Goal: Find specific page/section: Find specific page/section

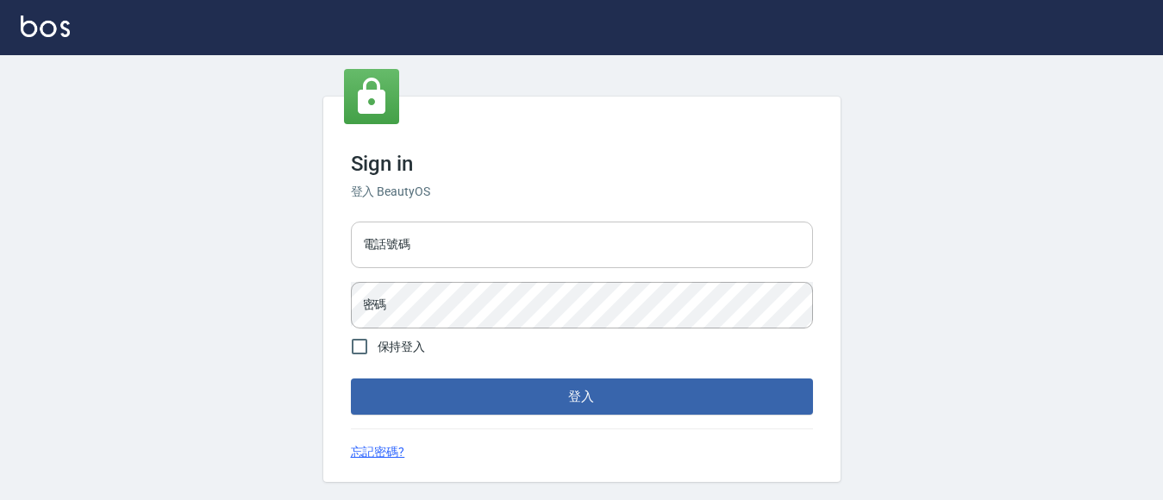
click at [388, 238] on input "電話號碼" at bounding box center [582, 245] width 462 height 47
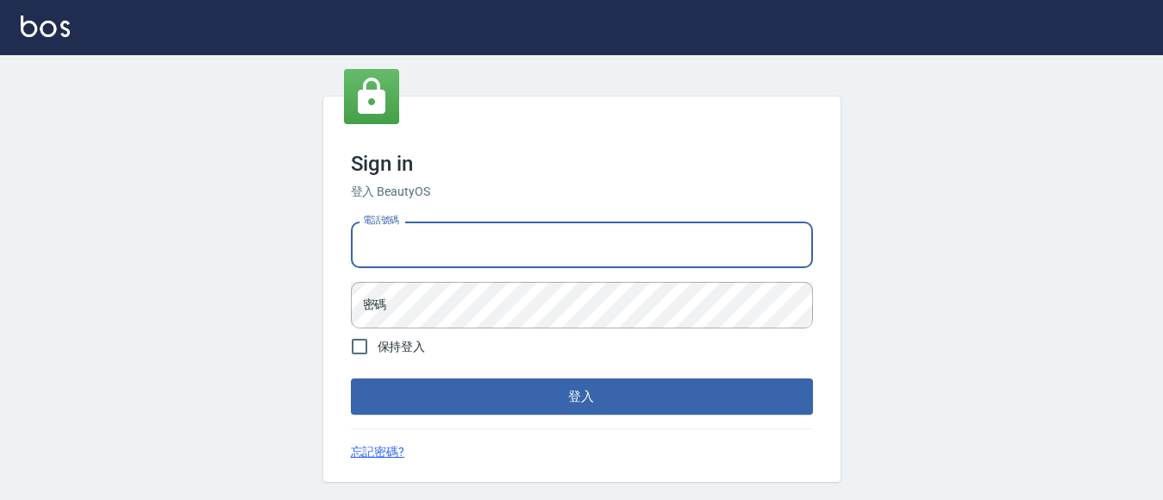
type input "7320483"
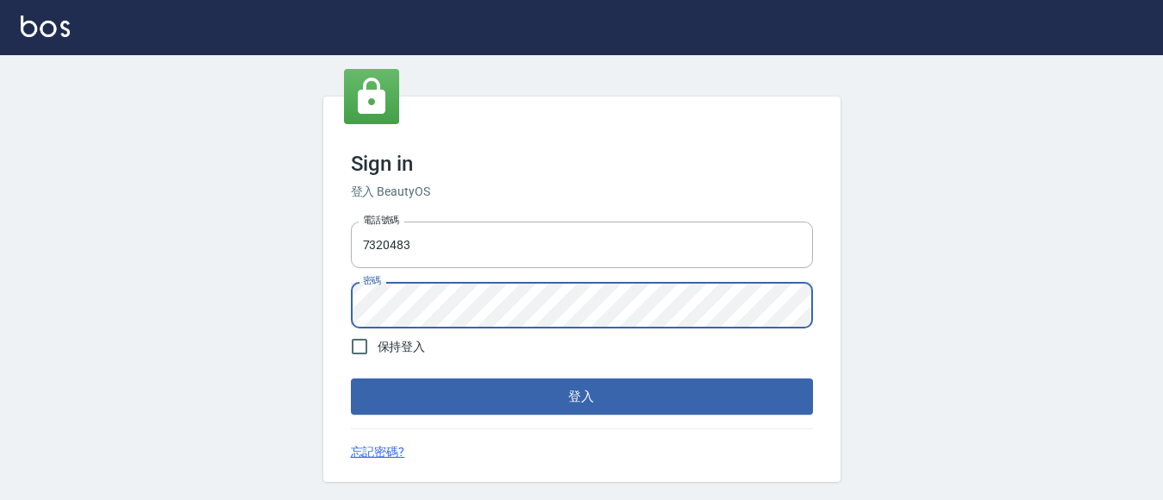
click at [351, 379] on button "登入" at bounding box center [582, 397] width 462 height 36
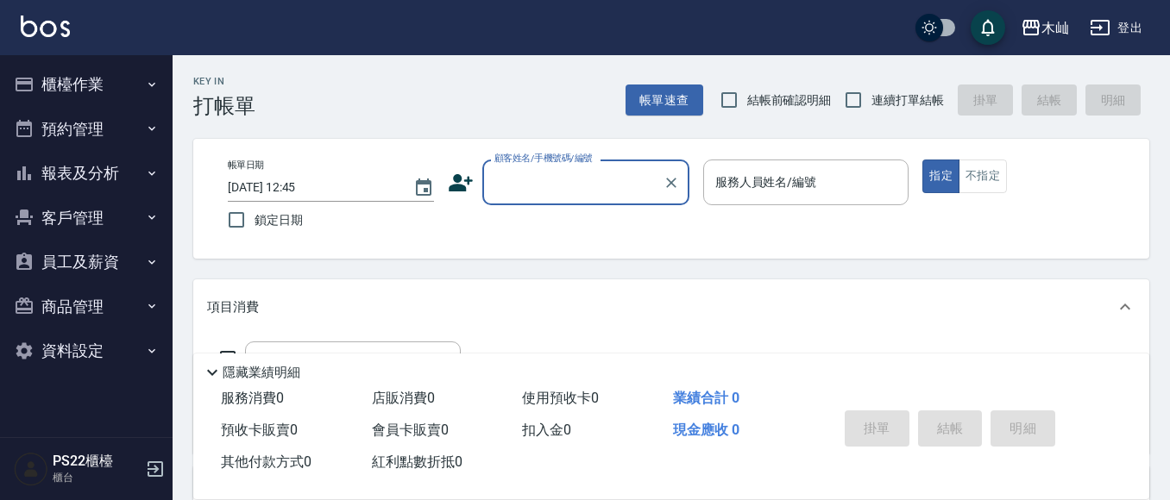
scroll to position [86, 0]
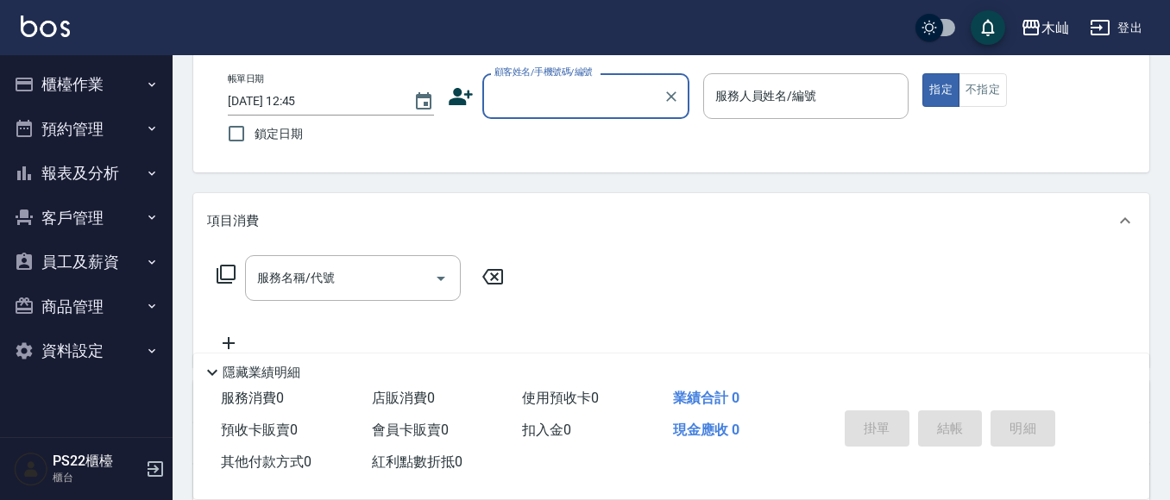
click at [101, 162] on button "報表及分析" at bounding box center [86, 173] width 159 height 45
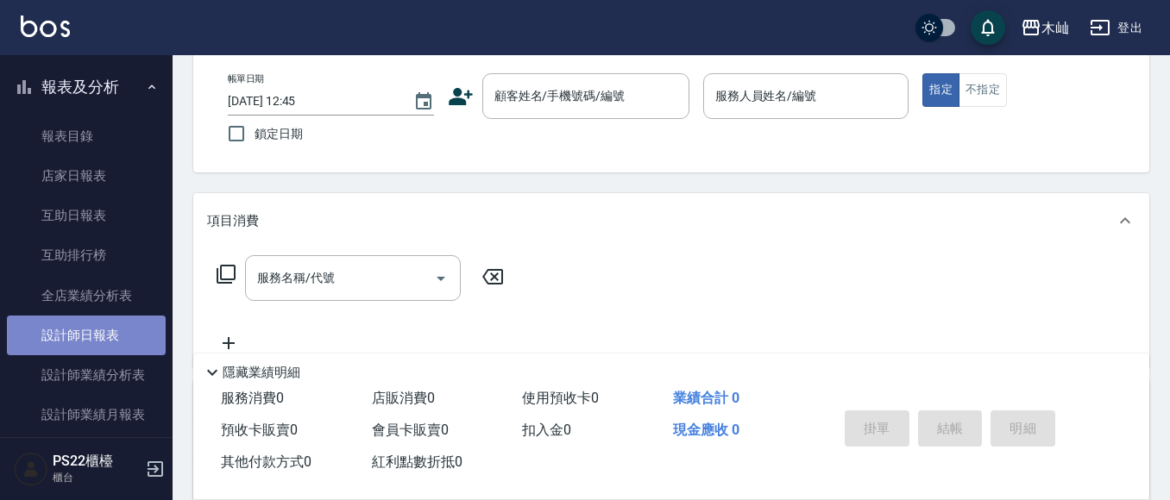
click at [118, 337] on link "設計師日報表" at bounding box center [86, 336] width 159 height 40
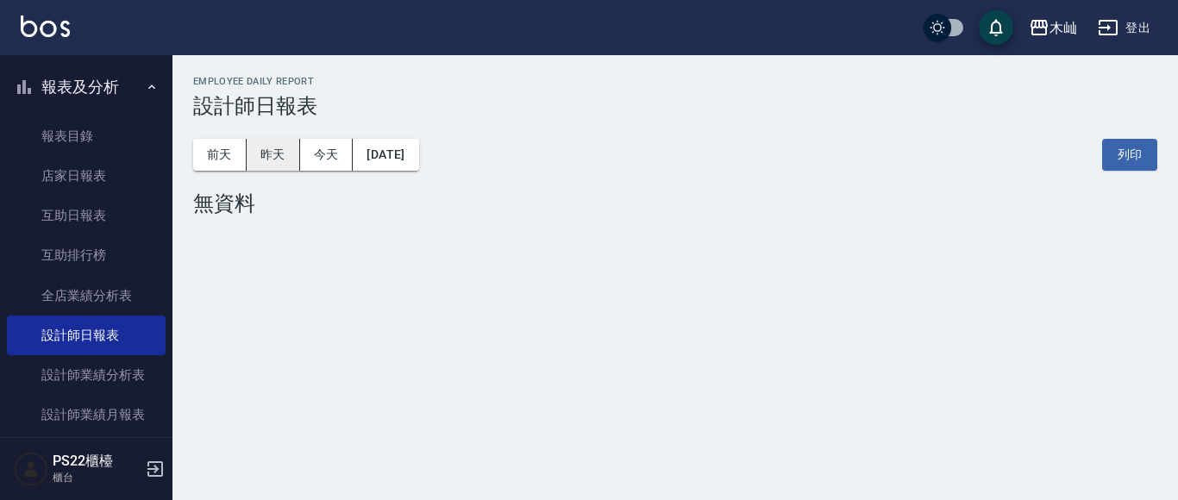
click at [273, 141] on button "昨天" at bounding box center [273, 155] width 53 height 32
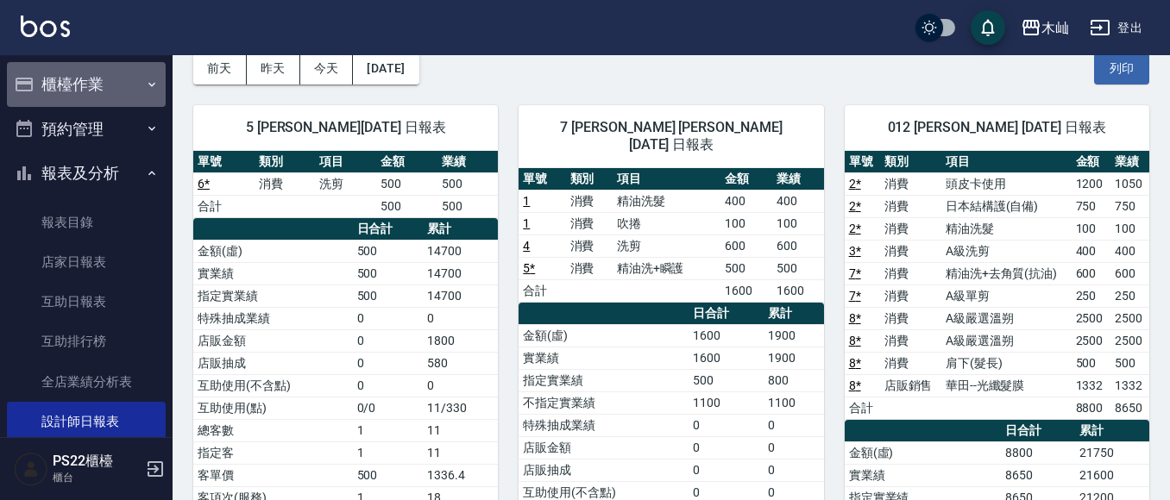
click at [100, 82] on button "櫃檯作業" at bounding box center [86, 84] width 159 height 45
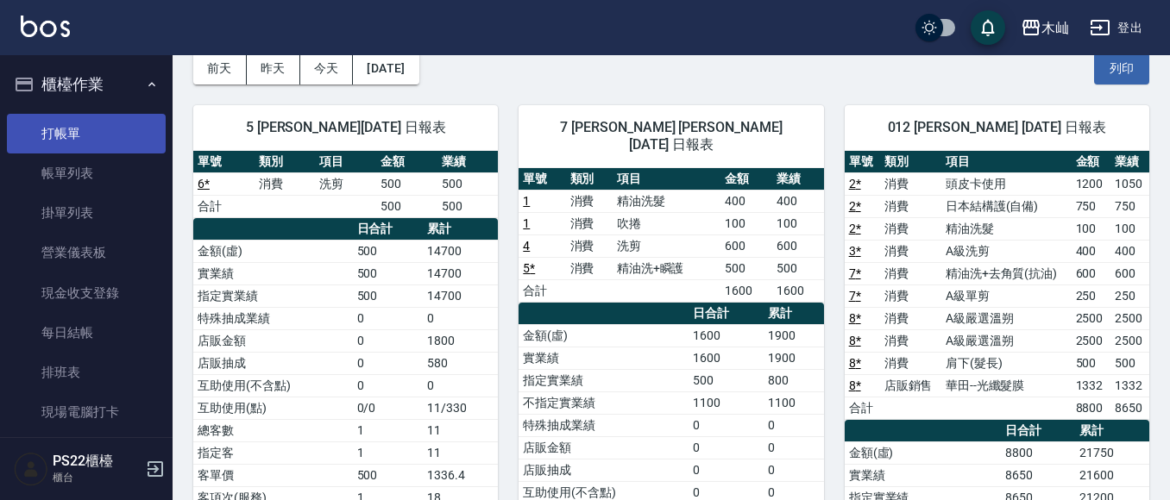
click at [96, 129] on link "打帳單" at bounding box center [86, 134] width 159 height 40
